Goal: Transaction & Acquisition: Purchase product/service

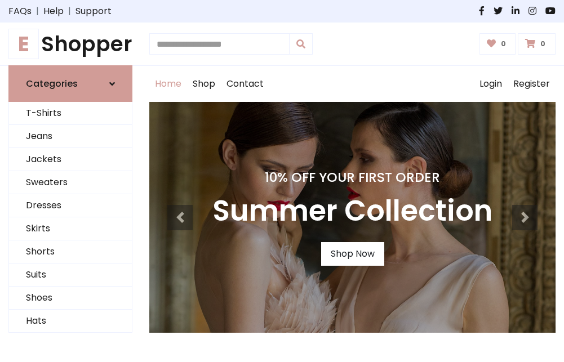
click at [282, 181] on h4 "10% Off Your First Order" at bounding box center [353, 178] width 280 height 16
click at [352, 254] on link "Shop Now" at bounding box center [352, 254] width 63 height 24
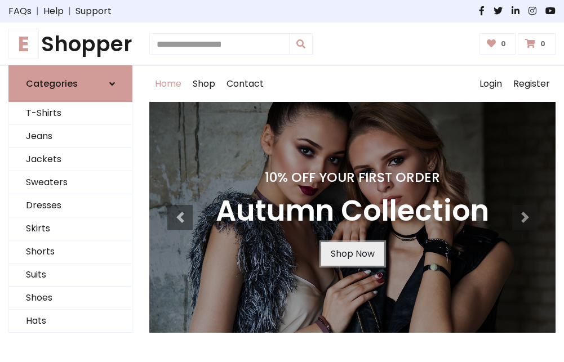
click at [352, 254] on link "Shop Now" at bounding box center [352, 254] width 63 height 24
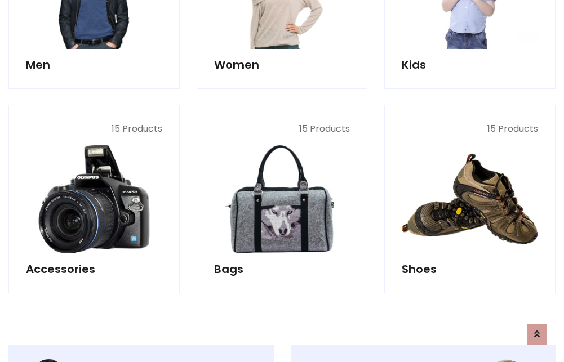
scroll to position [1124, 0]
